Goal: Task Accomplishment & Management: Use online tool/utility

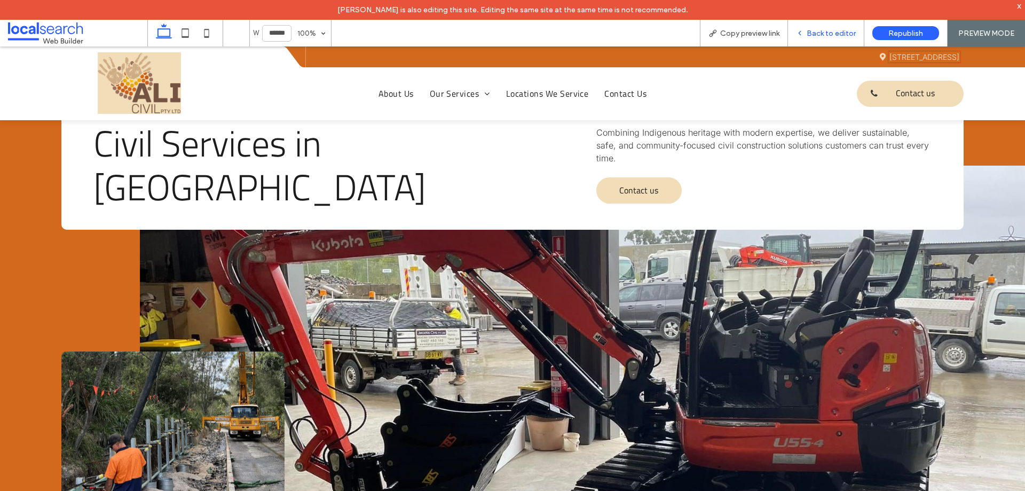
click at [818, 32] on span "Back to editor" at bounding box center [831, 33] width 49 height 9
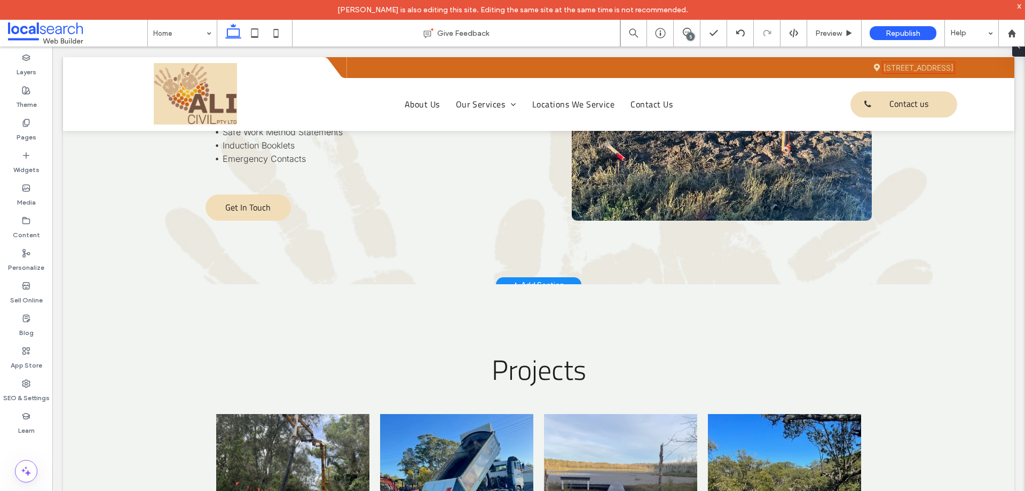
scroll to position [5406, 0]
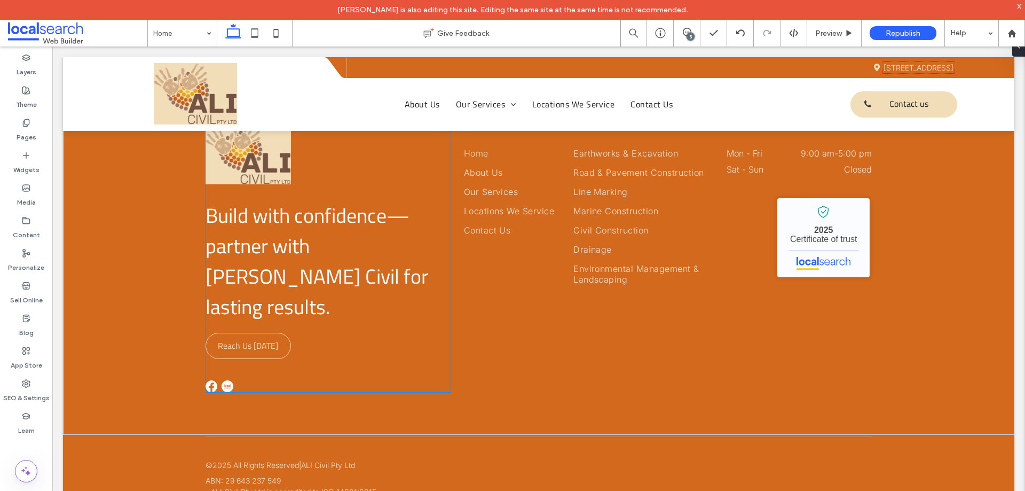
click at [255, 334] on span "Reach Us [DATE]" at bounding box center [248, 345] width 60 height 23
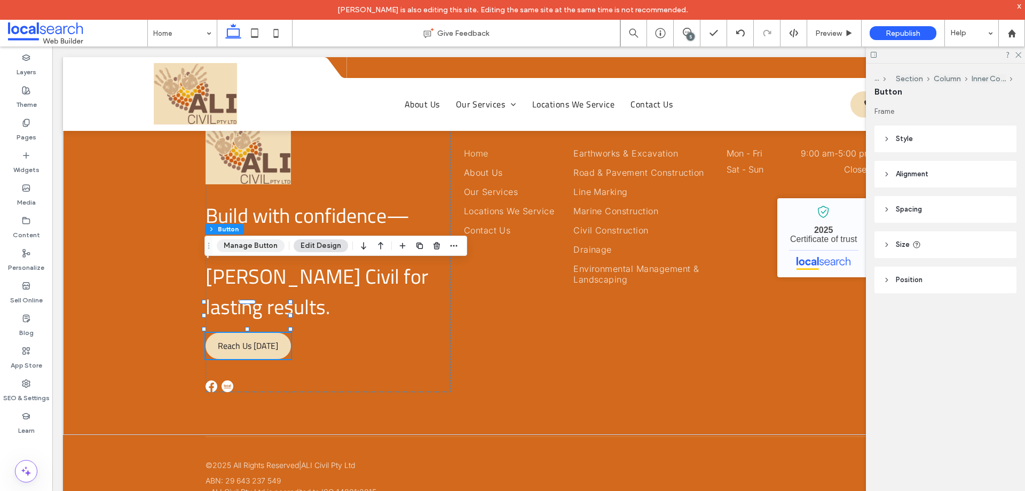
click at [257, 241] on button "Manage Button" at bounding box center [251, 245] width 68 height 13
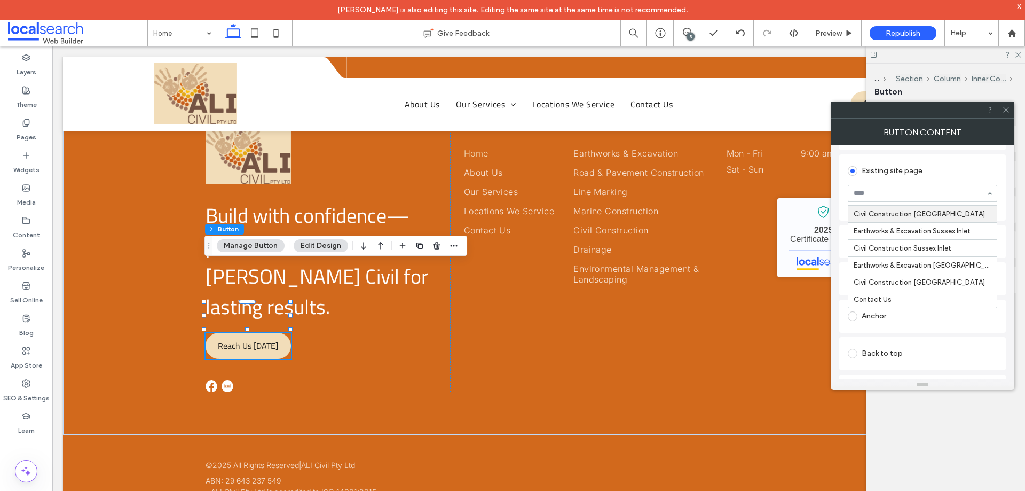
scroll to position [107, 0]
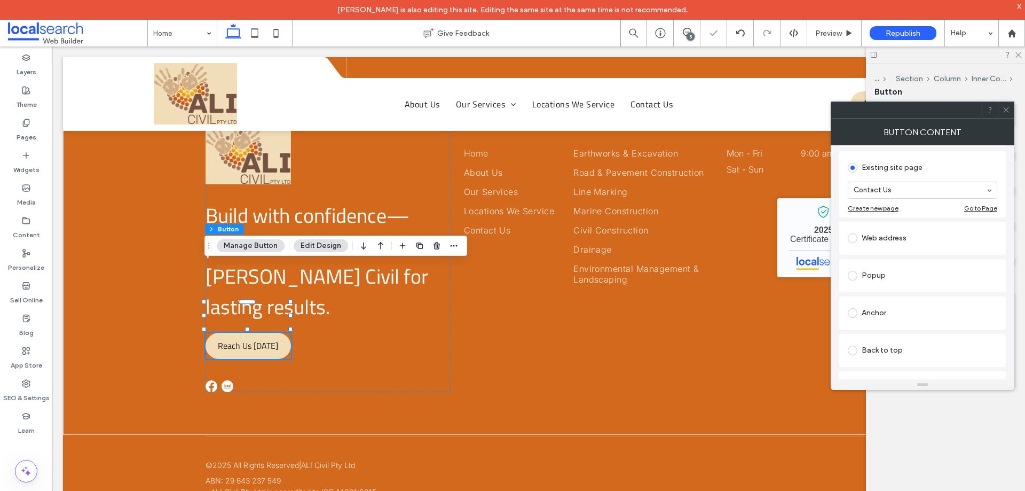
click at [1007, 113] on icon at bounding box center [1006, 110] width 8 height 8
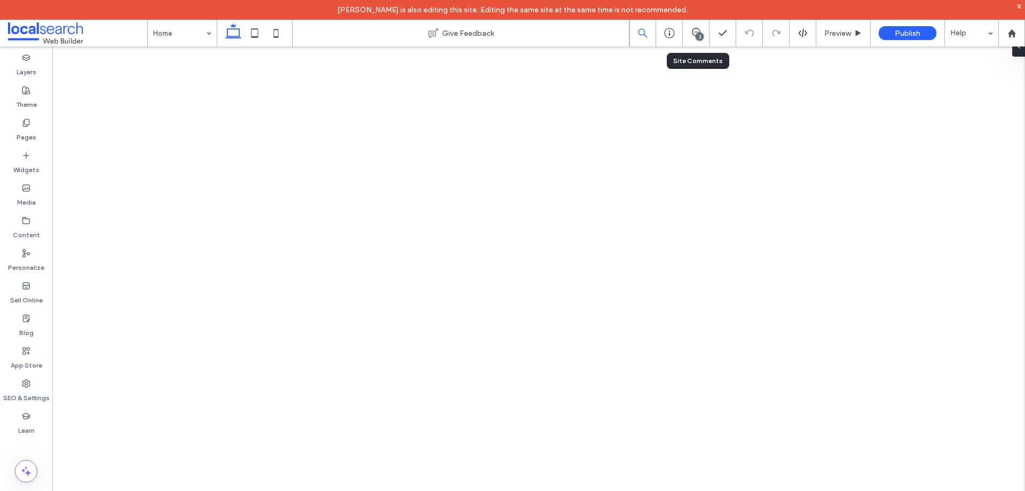
click at [704, 35] on span at bounding box center [696, 32] width 26 height 9
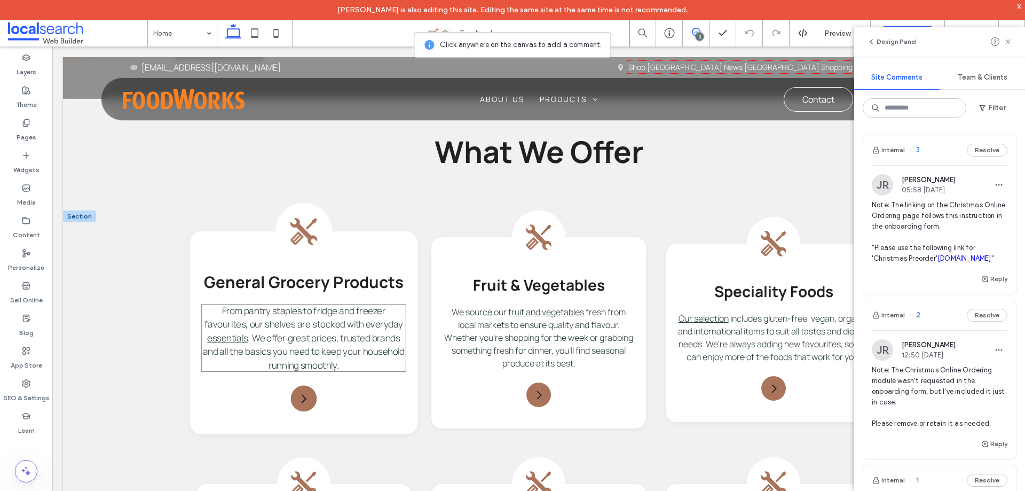
scroll to position [961, 0]
